Goal: Task Accomplishment & Management: Use online tool/utility

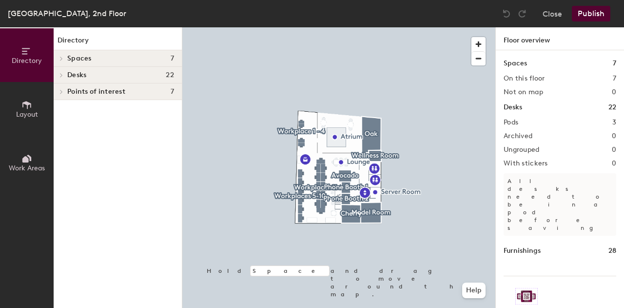
click at [76, 71] on span "Desks" at bounding box center [76, 75] width 19 height 8
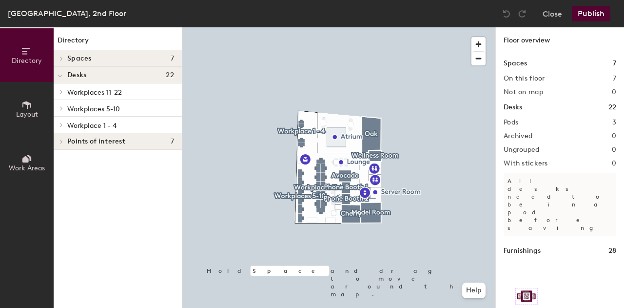
click at [79, 126] on span "Workplace 1 - 4" at bounding box center [91, 125] width 49 height 8
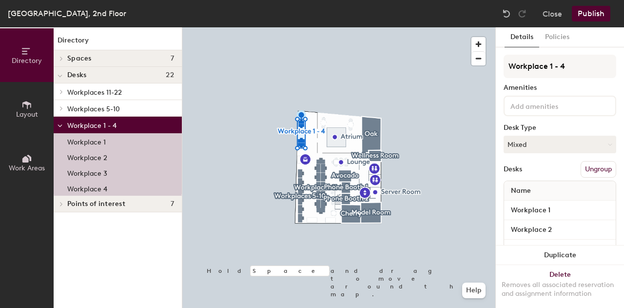
click at [79, 109] on span "Workplaces 5-10" at bounding box center [93, 109] width 53 height 8
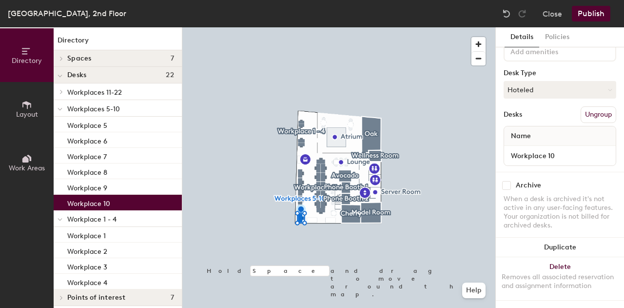
scroll to position [62, 0]
click at [589, 106] on button "Ungroup" at bounding box center [598, 114] width 36 height 17
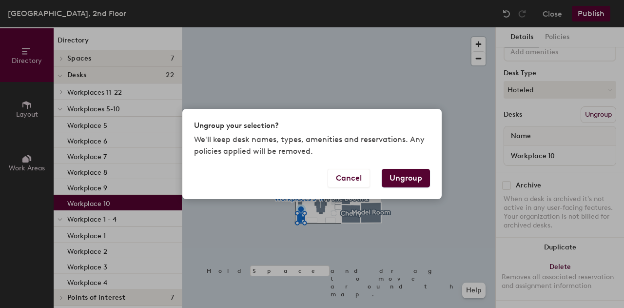
click at [589, 106] on div "Ungroup your selection? We'll keep desk names, types, amenities and reservation…" at bounding box center [312, 154] width 624 height 308
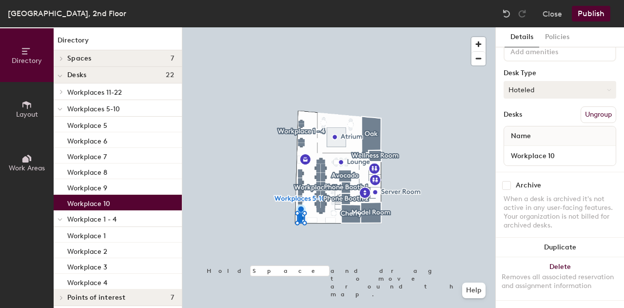
click at [590, 81] on button "Hoteled" at bounding box center [559, 90] width 113 height 18
click at [538, 113] on div "Assigned" at bounding box center [552, 120] width 97 height 15
click at [539, 129] on div "Name" at bounding box center [560, 135] width 112 height 19
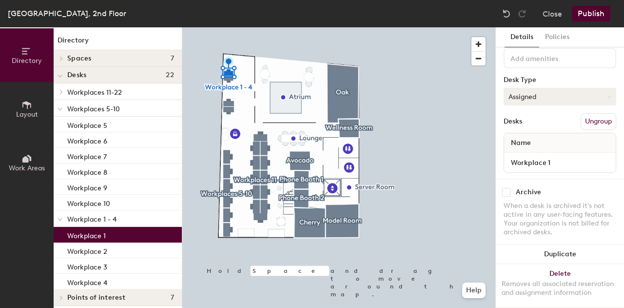
scroll to position [48, 0]
click at [607, 96] on icon at bounding box center [609, 97] width 4 height 4
click at [527, 155] on div "Hoteled" at bounding box center [552, 156] width 97 height 15
click at [543, 94] on button "Hoteled" at bounding box center [559, 97] width 113 height 18
click at [482, 27] on div at bounding box center [338, 27] width 313 height 0
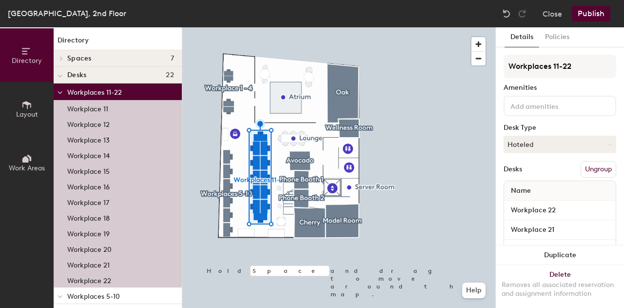
click at [226, 27] on div at bounding box center [338, 27] width 313 height 0
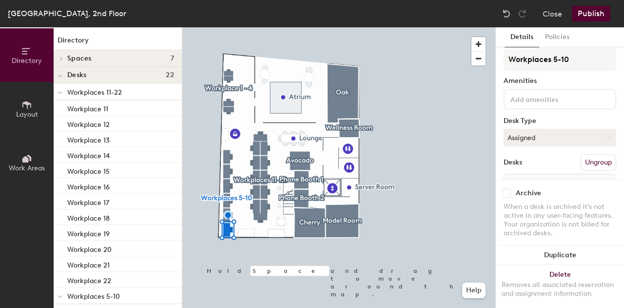
scroll to position [0, 0]
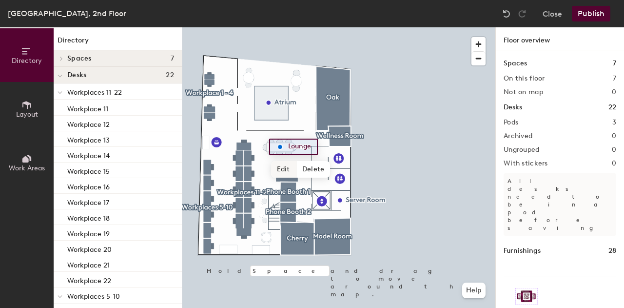
click at [286, 173] on span "Edit" at bounding box center [283, 169] width 25 height 17
type input "Open"
click at [407, 27] on div at bounding box center [338, 27] width 313 height 0
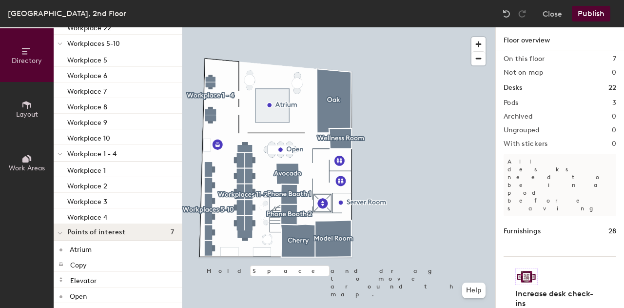
scroll to position [302, 0]
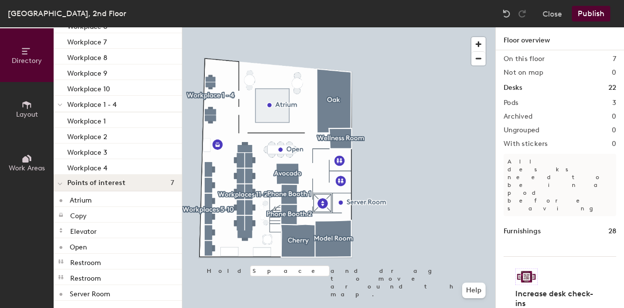
click at [18, 156] on button "Work Areas" at bounding box center [27, 162] width 54 height 54
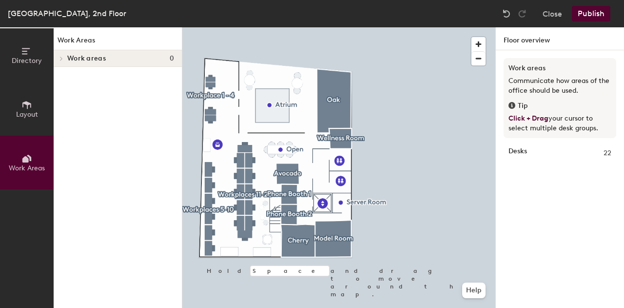
scroll to position [0, 0]
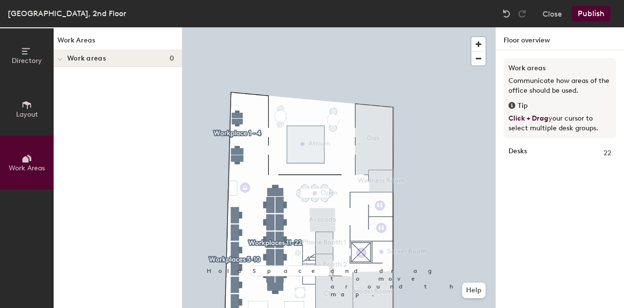
click at [20, 107] on button "Layout" at bounding box center [27, 109] width 54 height 54
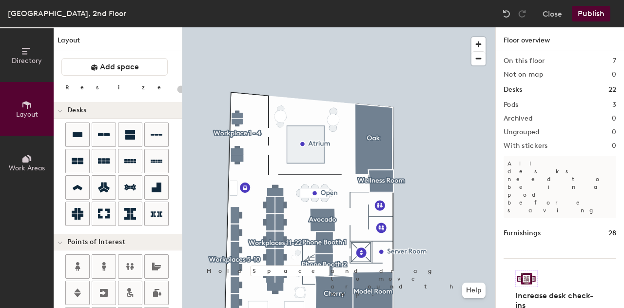
scroll to position [19, 0]
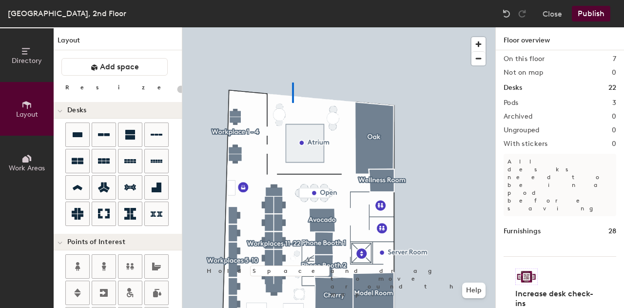
click at [292, 27] on div at bounding box center [338, 27] width 313 height 0
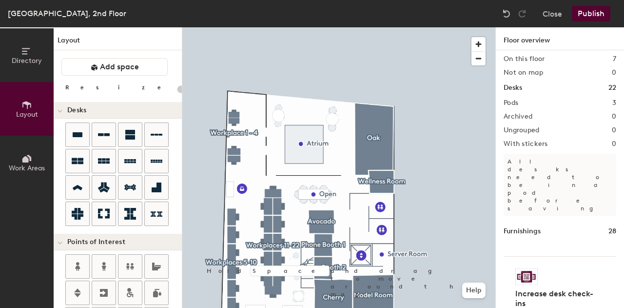
click at [517, 87] on h1 "Desks" at bounding box center [512, 87] width 19 height 11
click at [27, 165] on span "Work Areas" at bounding box center [27, 168] width 36 height 8
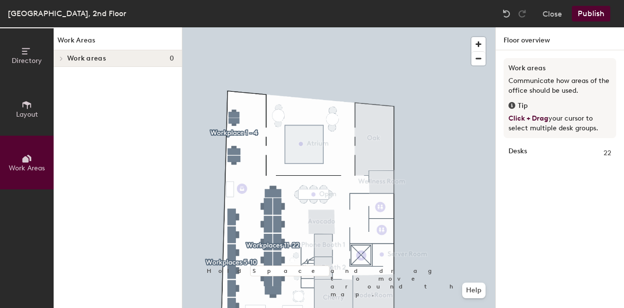
click at [455, 27] on div at bounding box center [338, 27] width 313 height 0
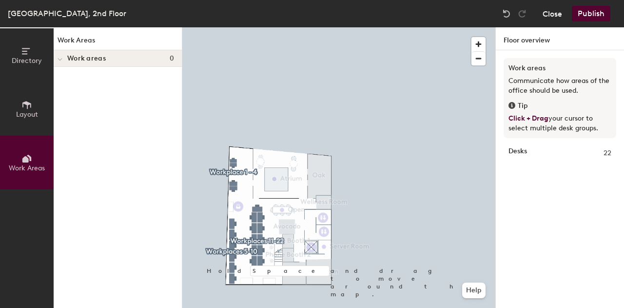
click at [550, 9] on button "Close" at bounding box center [551, 14] width 19 height 16
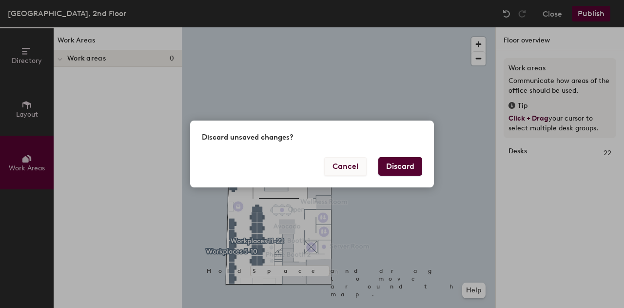
click at [358, 164] on button "Cancel" at bounding box center [345, 166] width 42 height 19
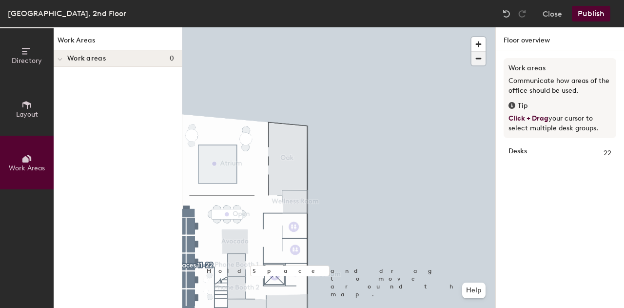
click at [481, 58] on span "button" at bounding box center [478, 59] width 14 height 14
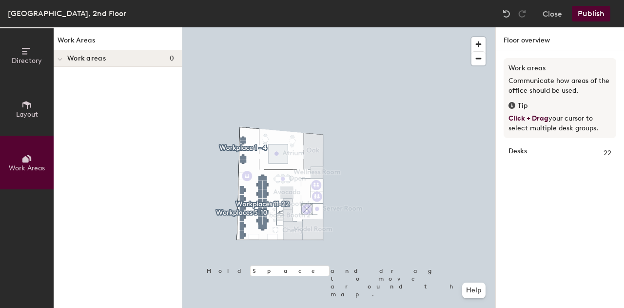
click at [22, 103] on icon at bounding box center [26, 104] width 11 height 11
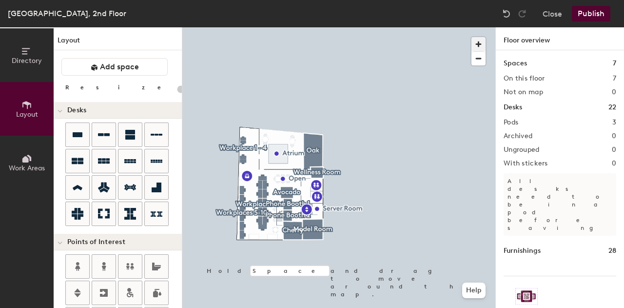
click at [480, 45] on span "button" at bounding box center [478, 44] width 14 height 14
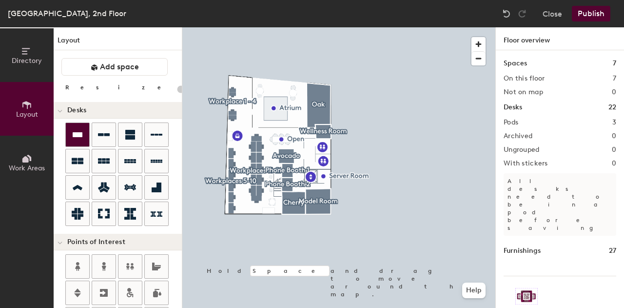
click at [76, 134] on icon at bounding box center [78, 134] width 10 height 5
click at [247, 210] on div "Directory Layout Work Areas Layout Add space Resize Desks Points of Interest Fu…" at bounding box center [312, 167] width 624 height 280
click at [271, 27] on div at bounding box center [338, 27] width 313 height 0
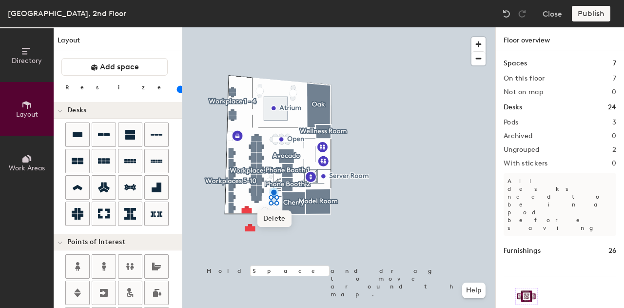
click at [264, 27] on div at bounding box center [338, 27] width 313 height 0
click at [259, 27] on div at bounding box center [338, 27] width 313 height 0
click at [307, 27] on div at bounding box center [338, 27] width 313 height 0
click at [272, 27] on div at bounding box center [338, 27] width 313 height 0
click at [274, 27] on div at bounding box center [338, 27] width 313 height 0
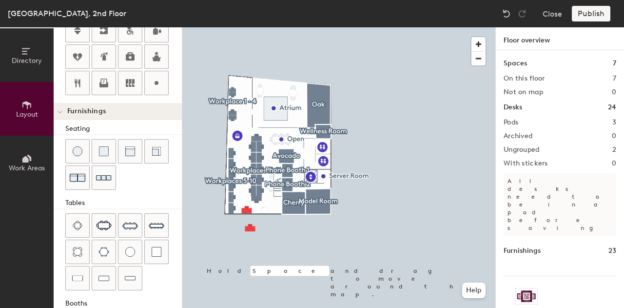
scroll to position [266, 0]
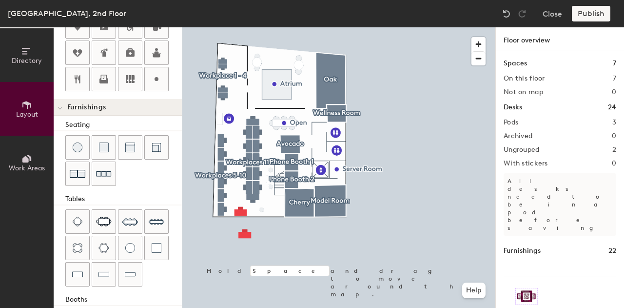
click at [262, 27] on div at bounding box center [338, 27] width 313 height 0
type input "20"
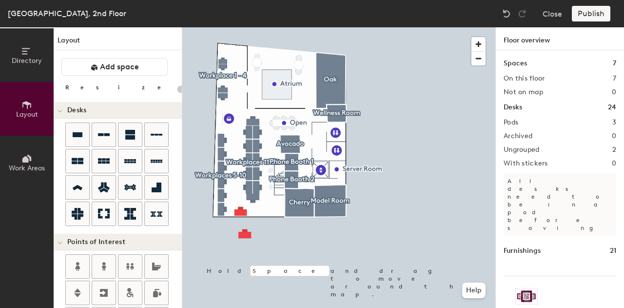
scroll to position [266, 0]
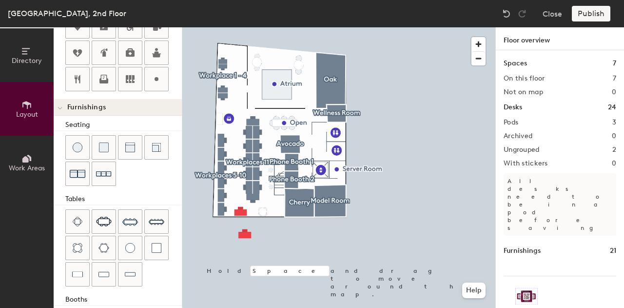
click at [263, 210] on div "Directory Layout Work Areas Layout Add space Resize Desks Points of Interest Fu…" at bounding box center [312, 167] width 624 height 280
click at [244, 27] on div at bounding box center [338, 27] width 313 height 0
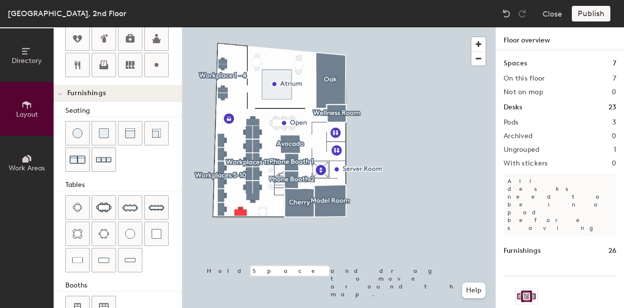
scroll to position [303, 0]
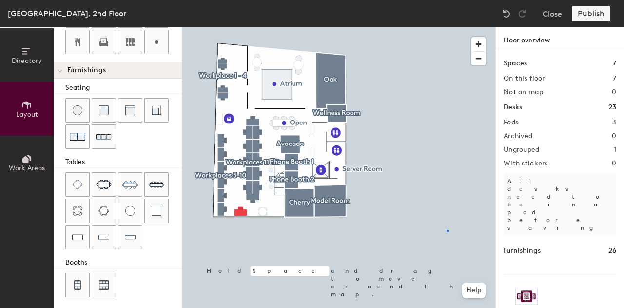
click at [446, 27] on div at bounding box center [338, 27] width 313 height 0
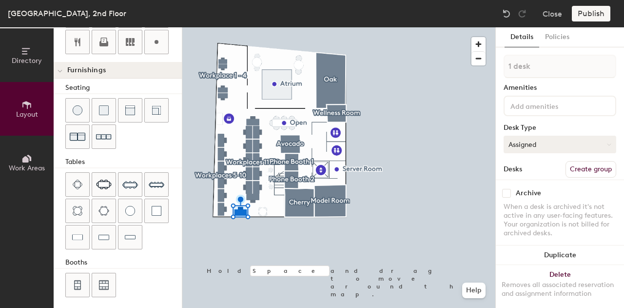
click at [603, 140] on button "Assigned" at bounding box center [559, 144] width 113 height 18
click at [515, 204] on div "Hoteled" at bounding box center [552, 203] width 97 height 15
click at [407, 27] on div at bounding box center [338, 27] width 313 height 0
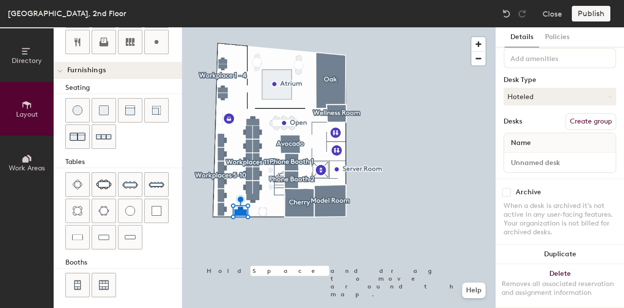
scroll to position [48, 0]
click at [602, 93] on button "Hoteled" at bounding box center [559, 97] width 113 height 18
click at [539, 163] on input at bounding box center [560, 162] width 108 height 14
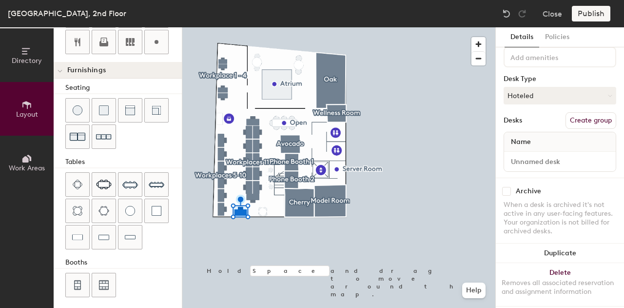
click at [224, 27] on div at bounding box center [338, 27] width 313 height 0
type input "180"
click at [508, 158] on input at bounding box center [560, 162] width 108 height 14
type input "Workplace 23"
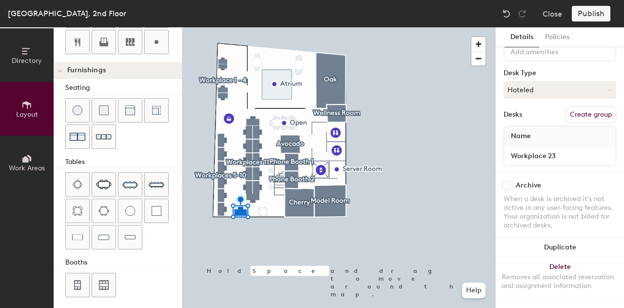
scroll to position [62, 0]
click at [540, 129] on div "Name" at bounding box center [560, 135] width 112 height 19
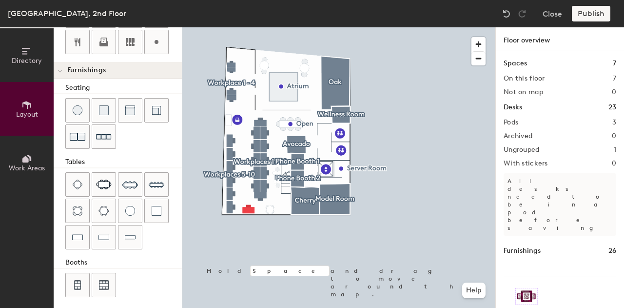
click at [599, 16] on div "Publish" at bounding box center [594, 14] width 44 height 16
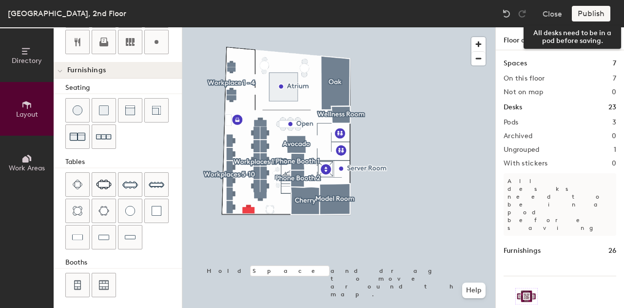
click at [600, 14] on div "Publish" at bounding box center [594, 14] width 44 height 16
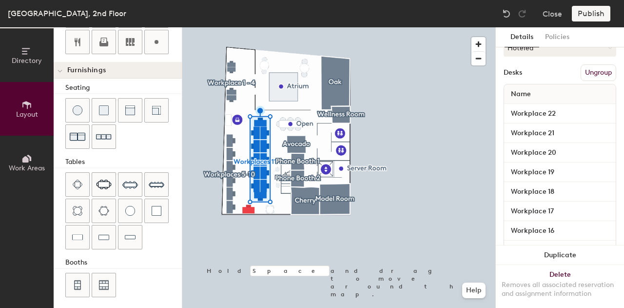
scroll to position [97, 0]
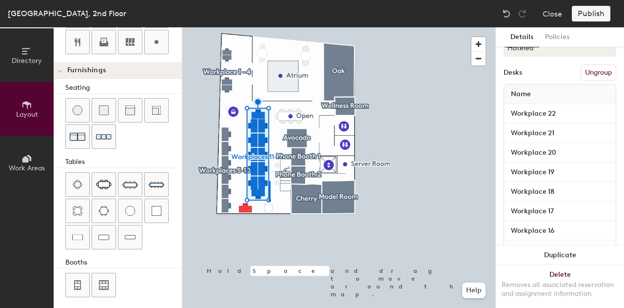
click at [267, 27] on div at bounding box center [338, 27] width 313 height 0
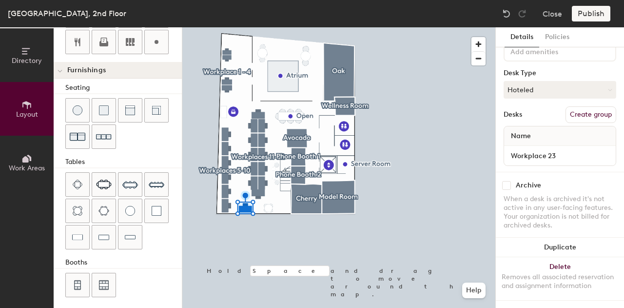
scroll to position [62, 0]
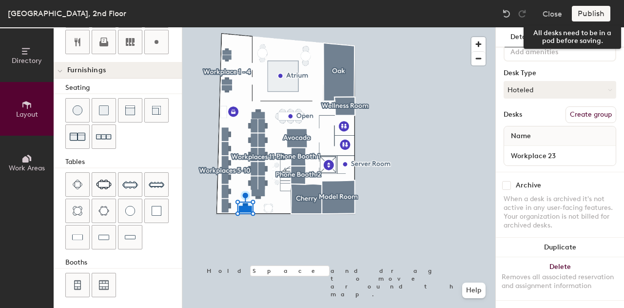
click at [587, 17] on div "Publish" at bounding box center [594, 14] width 44 height 16
click at [587, 10] on div "Publish" at bounding box center [594, 14] width 44 height 16
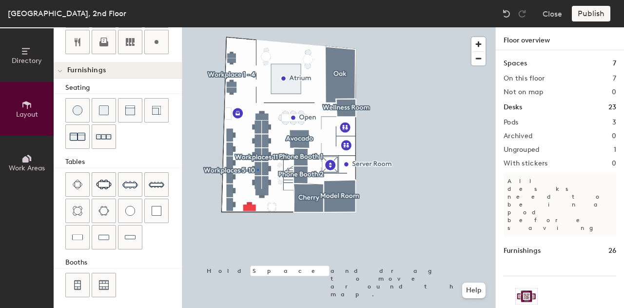
click at [257, 27] on div at bounding box center [338, 27] width 313 height 0
type input "180"
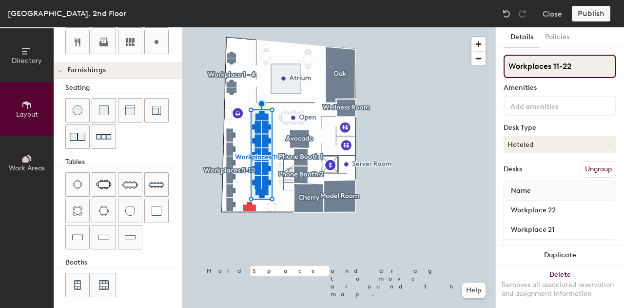
click at [568, 62] on input "Workplaces 11-22" at bounding box center [559, 66] width 113 height 23
type input "Workplaces 11-23"
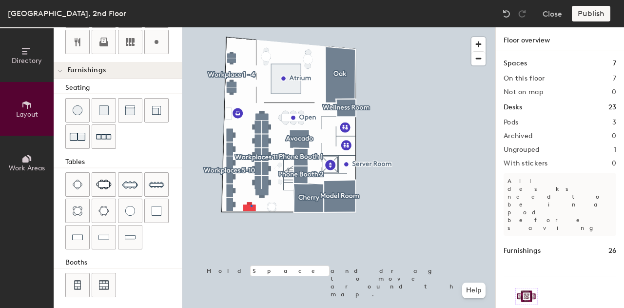
click at [251, 27] on div at bounding box center [338, 27] width 313 height 0
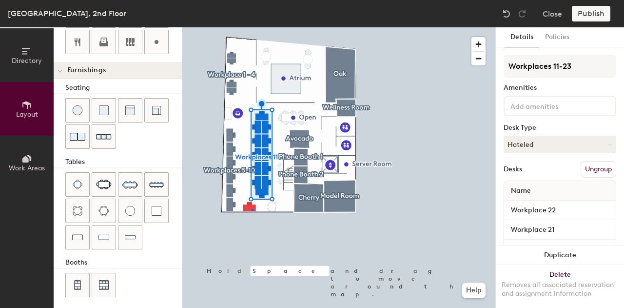
click at [251, 27] on div at bounding box center [338, 27] width 313 height 0
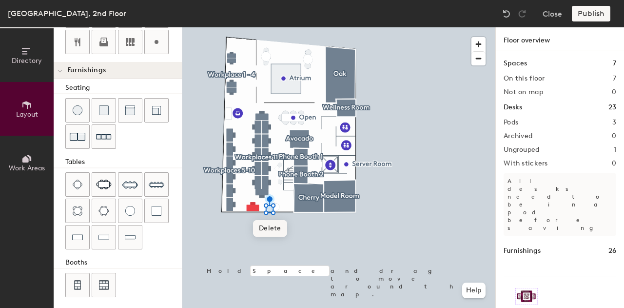
click at [271, 230] on span "Delete" at bounding box center [270, 228] width 34 height 17
click at [271, 221] on span "Delete" at bounding box center [270, 223] width 34 height 17
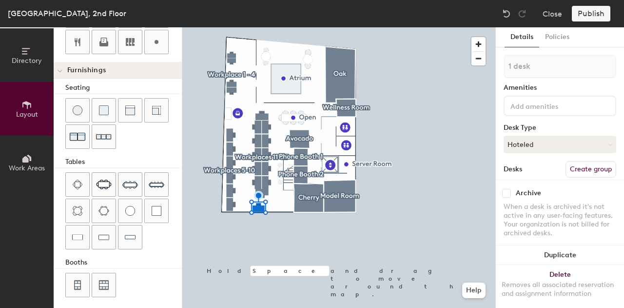
type input "180"
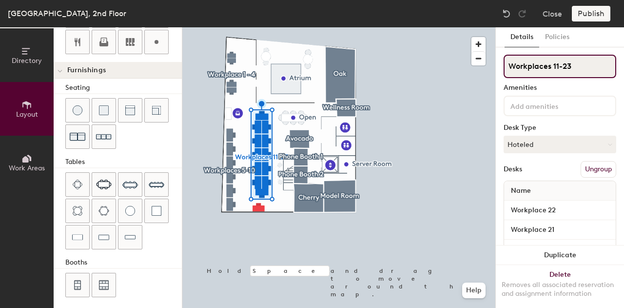
click at [576, 69] on input "Workplaces 11-23" at bounding box center [559, 66] width 113 height 23
type input "Workplaces 11-22"
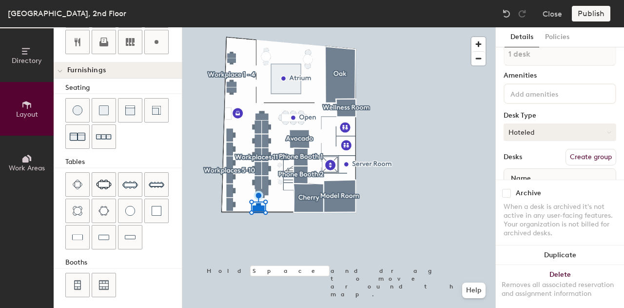
scroll to position [0, 0]
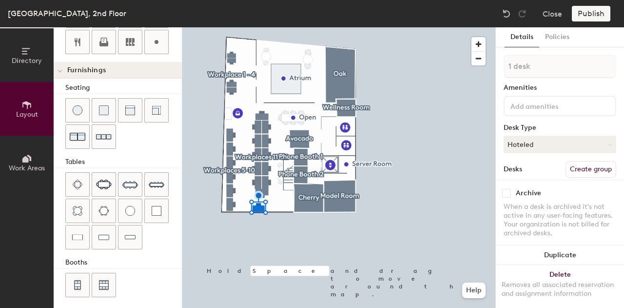
click at [539, 111] on input at bounding box center [552, 105] width 88 height 12
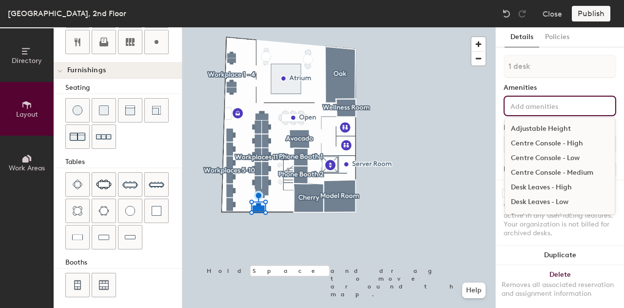
click at [552, 130] on div "Adjustable Height" at bounding box center [560, 128] width 110 height 15
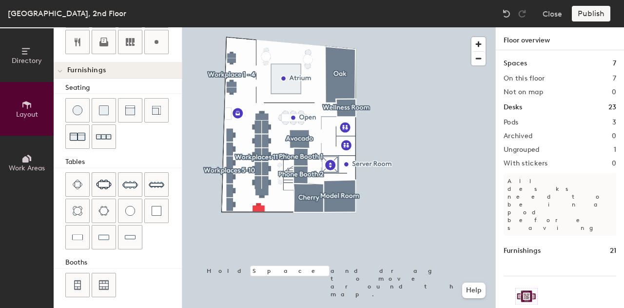
type input "20"
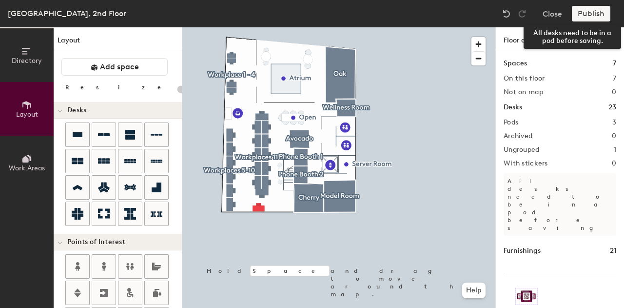
scroll to position [303, 0]
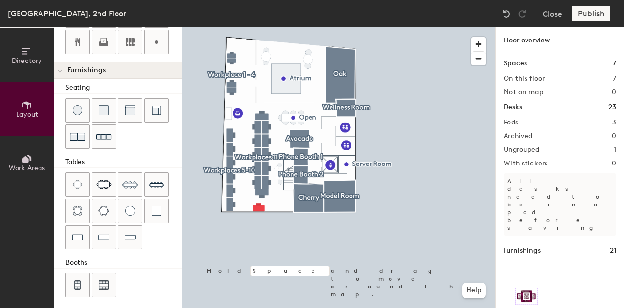
type input "160"
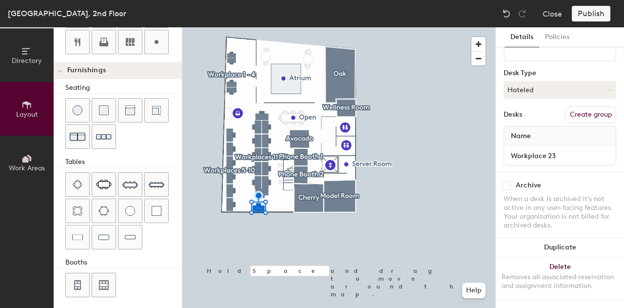
scroll to position [0, 0]
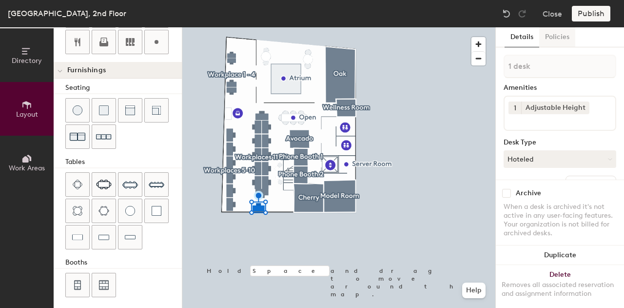
click at [560, 31] on button "Policies" at bounding box center [557, 37] width 36 height 20
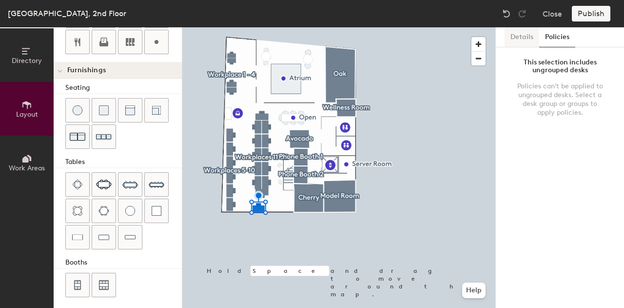
click at [522, 44] on button "Details" at bounding box center [521, 37] width 35 height 20
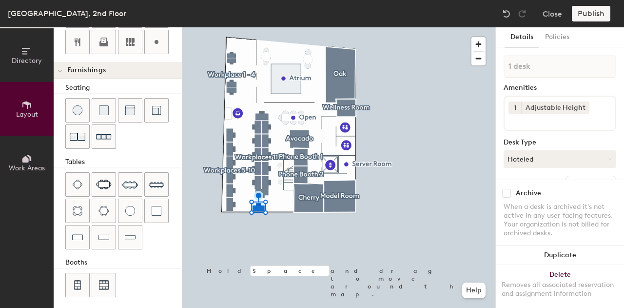
click at [29, 161] on icon at bounding box center [26, 158] width 11 height 11
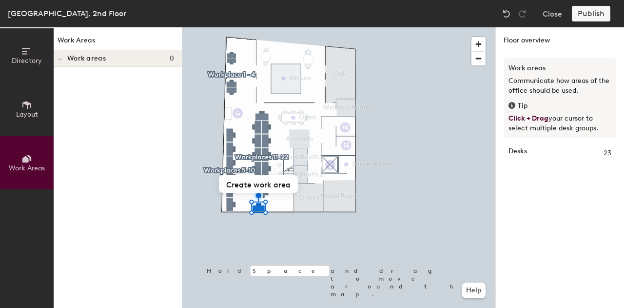
click at [585, 11] on div "Publish" at bounding box center [594, 14] width 44 height 16
click at [585, 17] on div "Publish" at bounding box center [594, 14] width 44 height 16
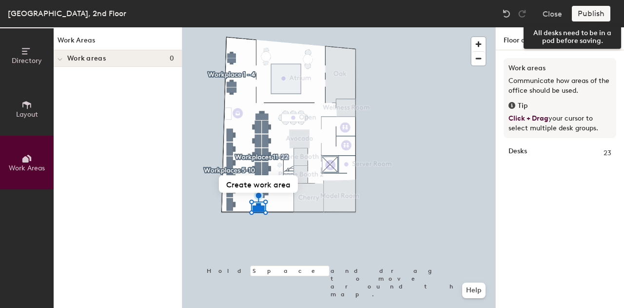
click at [582, 19] on div "Publish" at bounding box center [594, 14] width 44 height 16
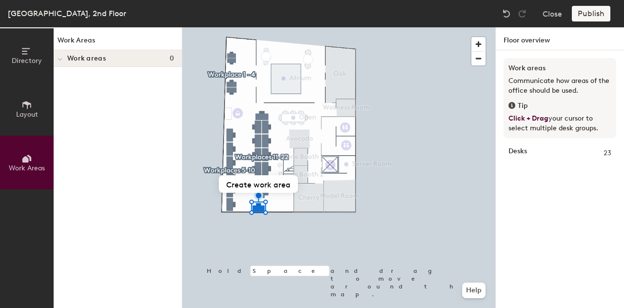
click at [107, 56] on h4 "Work areas 0" at bounding box center [120, 59] width 107 height 8
click at [61, 58] on icon at bounding box center [61, 58] width 4 height 5
click at [75, 57] on span "Work areas" at bounding box center [86, 59] width 39 height 8
click at [36, 116] on span "Layout" at bounding box center [27, 114] width 22 height 8
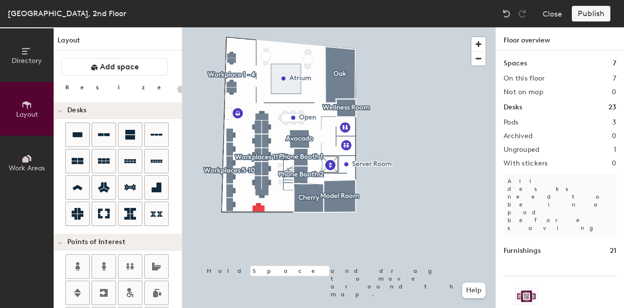
type input "20"
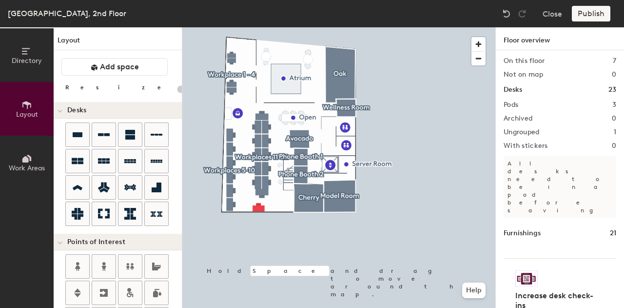
scroll to position [19, 0]
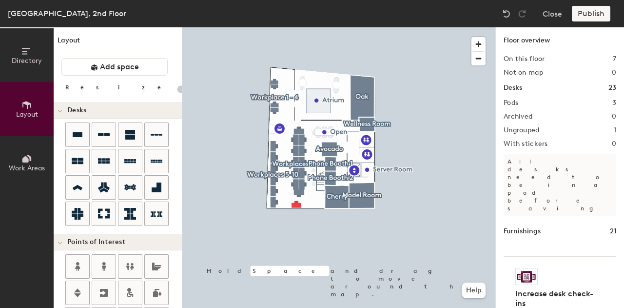
click at [24, 155] on icon at bounding box center [26, 158] width 11 height 11
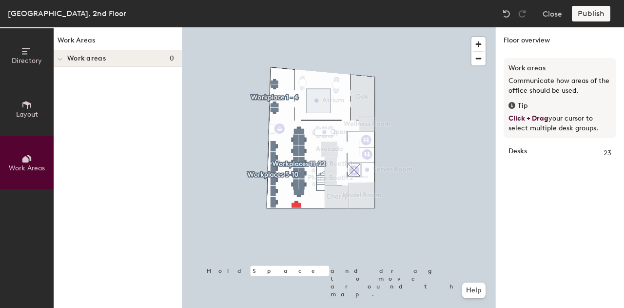
click at [512, 105] on icon at bounding box center [511, 105] width 7 height 7
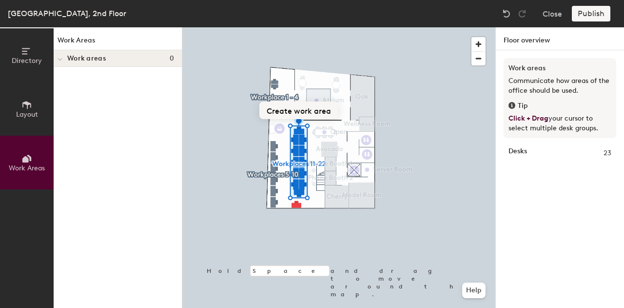
click at [304, 110] on button "Create work area" at bounding box center [298, 110] width 79 height 18
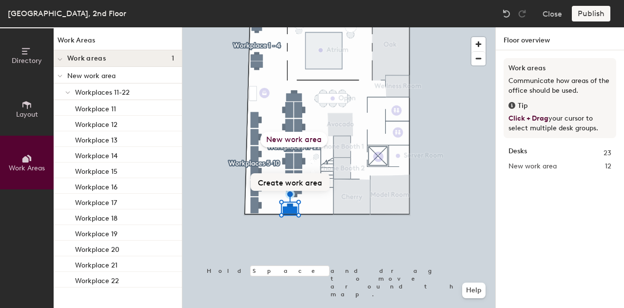
click at [296, 181] on button "Create work area" at bounding box center [290, 182] width 79 height 18
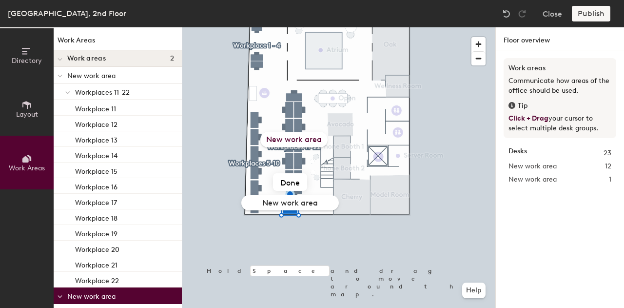
click at [316, 205] on input "New work area" at bounding box center [289, 202] width 97 height 15
click at [389, 27] on div at bounding box center [338, 27] width 313 height 0
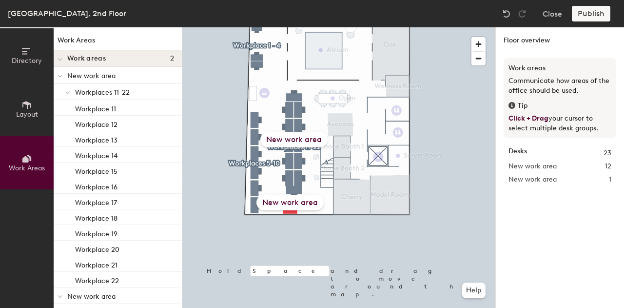
click at [297, 205] on div "New work area" at bounding box center [289, 202] width 67 height 16
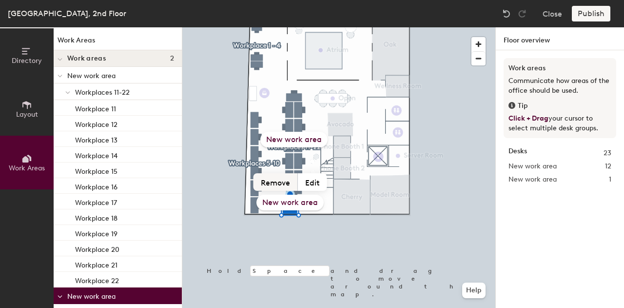
click at [279, 179] on button "Remove" at bounding box center [275, 182] width 44 height 18
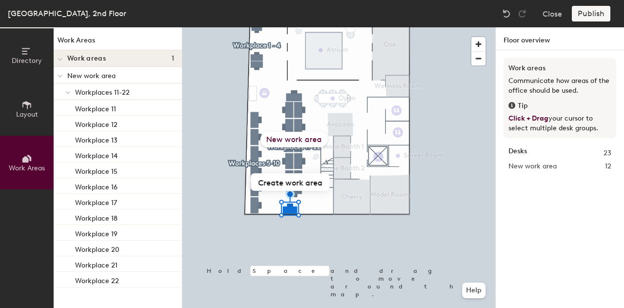
click at [293, 136] on div "New work area" at bounding box center [293, 140] width 67 height 16
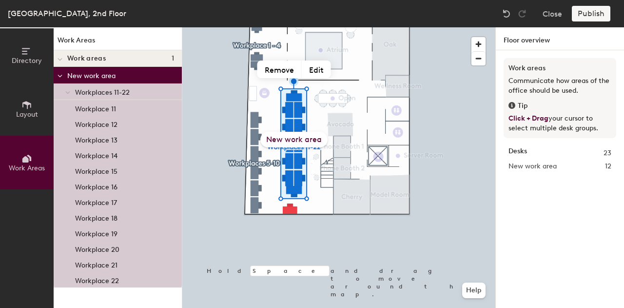
click at [306, 137] on div "New work area" at bounding box center [293, 140] width 67 height 16
click at [314, 143] on div "New work area" at bounding box center [293, 140] width 67 height 16
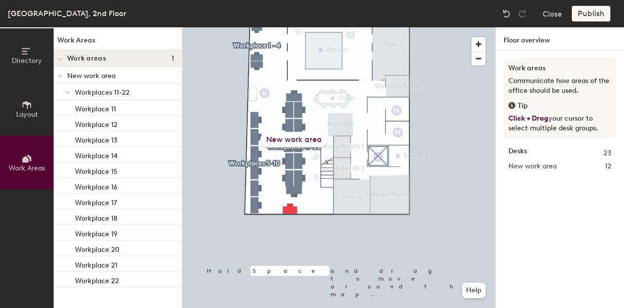
click at [293, 142] on div "New work area" at bounding box center [293, 140] width 67 height 16
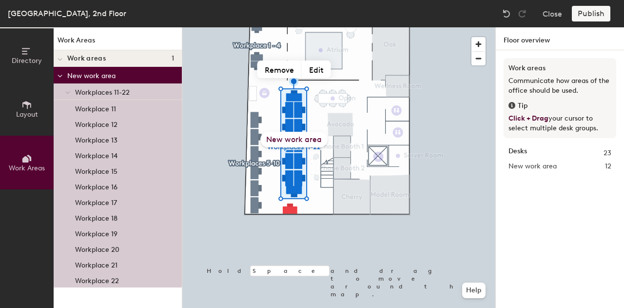
click at [307, 137] on div "New work area" at bounding box center [293, 140] width 67 height 16
click at [313, 138] on div "New work area" at bounding box center [293, 140] width 67 height 16
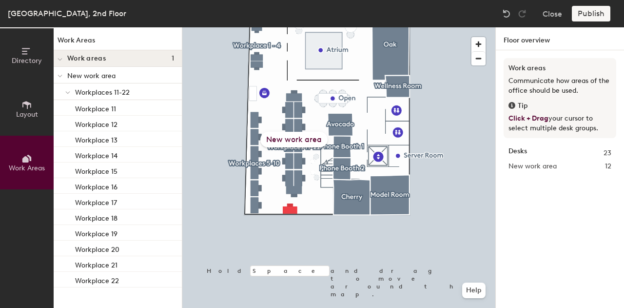
click at [315, 138] on div "New work area" at bounding box center [293, 140] width 67 height 16
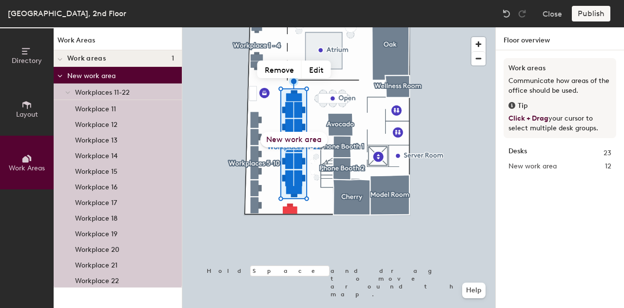
click at [305, 140] on div "New work area" at bounding box center [293, 140] width 67 height 16
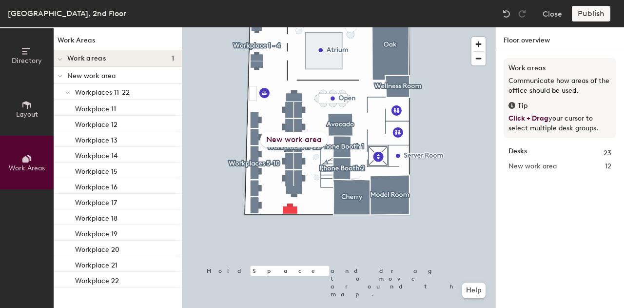
drag, startPoint x: 296, startPoint y: 138, endPoint x: 296, endPoint y: 132, distance: 6.4
click at [296, 132] on div "New work area" at bounding box center [293, 140] width 67 height 16
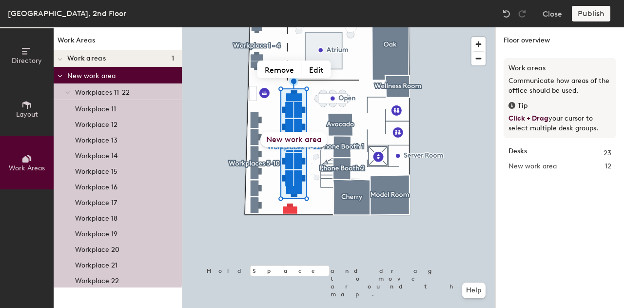
click at [295, 138] on div "New work area" at bounding box center [293, 140] width 67 height 16
click at [507, 12] on img at bounding box center [507, 14] width 10 height 10
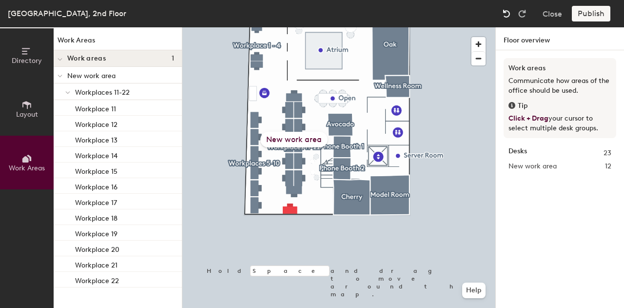
click at [507, 12] on img at bounding box center [507, 14] width 10 height 10
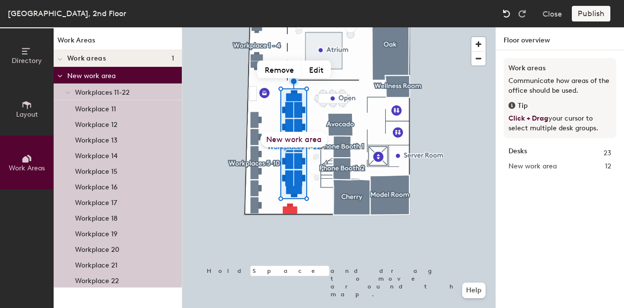
click at [507, 12] on img at bounding box center [507, 14] width 10 height 10
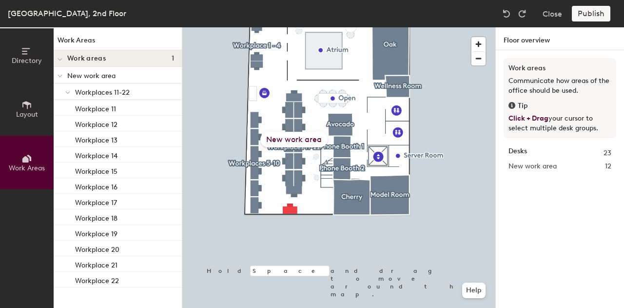
click at [298, 135] on div "New work area" at bounding box center [293, 140] width 67 height 16
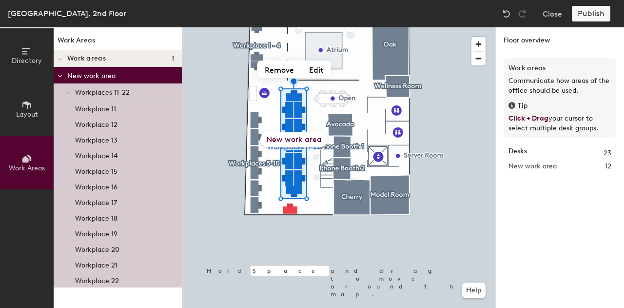
click at [315, 141] on div "New work area" at bounding box center [293, 140] width 67 height 16
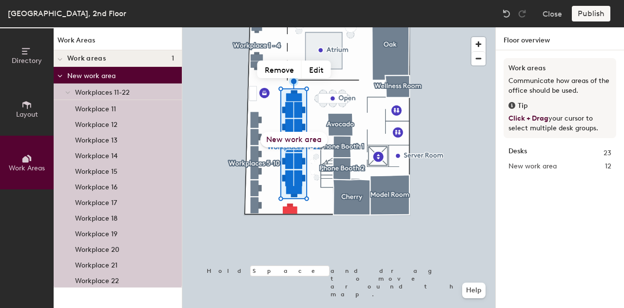
click at [58, 74] on span at bounding box center [60, 76] width 5 height 8
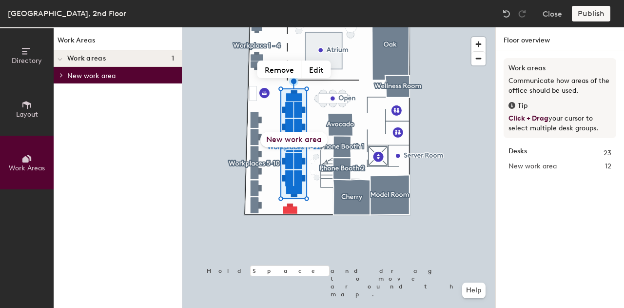
click at [58, 74] on span at bounding box center [61, 75] width 8 height 5
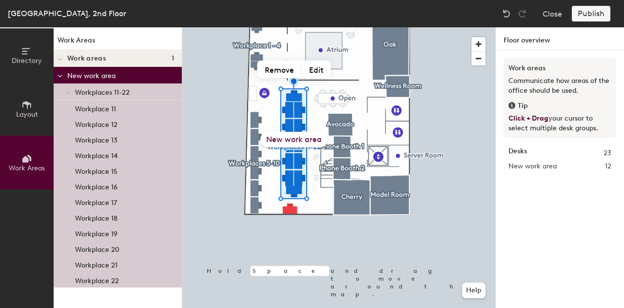
click at [58, 74] on span at bounding box center [60, 76] width 5 height 8
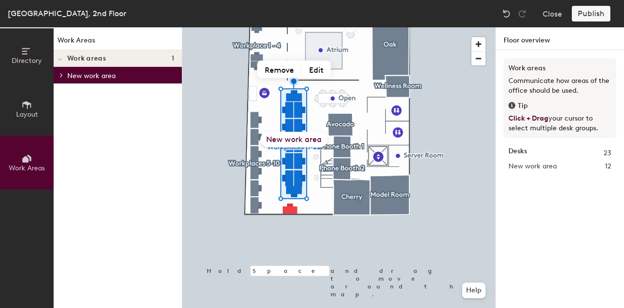
click at [85, 76] on p "New work area" at bounding box center [120, 75] width 107 height 13
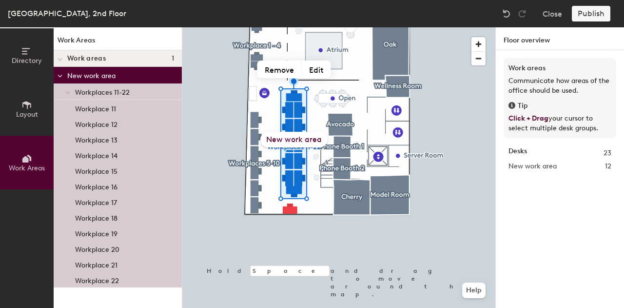
click at [82, 62] on div "Work areas 1" at bounding box center [118, 58] width 128 height 17
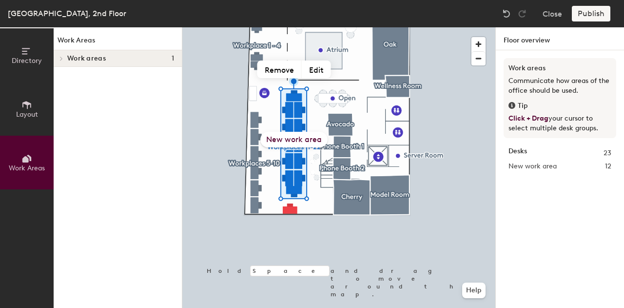
click at [64, 59] on span at bounding box center [61, 58] width 8 height 5
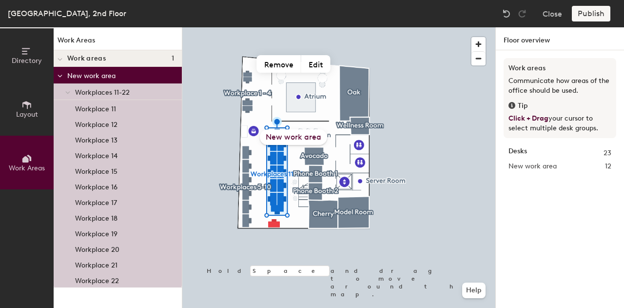
click at [309, 137] on div "New work area" at bounding box center [293, 137] width 67 height 16
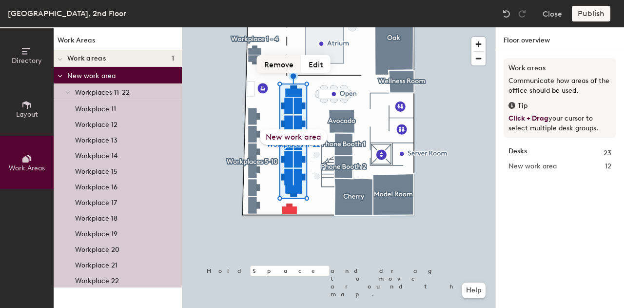
click at [286, 66] on button "Remove" at bounding box center [279, 64] width 44 height 18
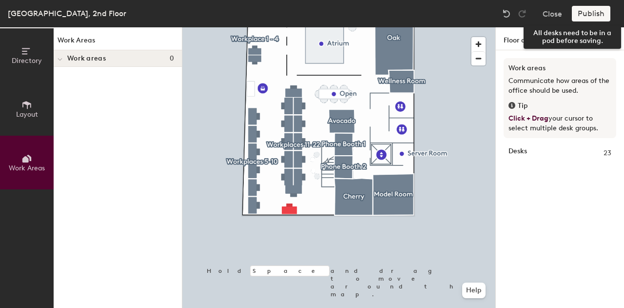
click at [575, 17] on div "Publish" at bounding box center [594, 14] width 44 height 16
